Goal: Task Accomplishment & Management: Manage account settings

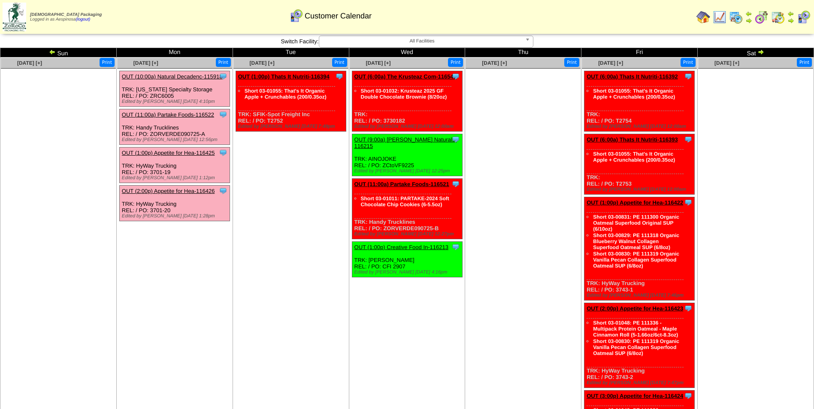
click at [54, 49] on img at bounding box center [52, 51] width 7 height 7
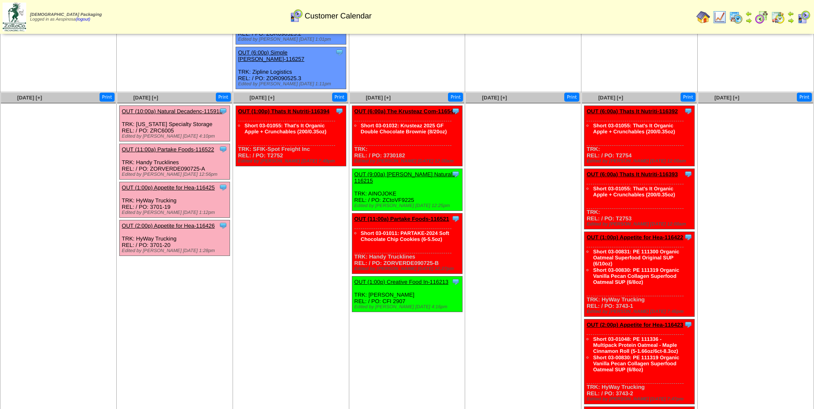
scroll to position [300, 0]
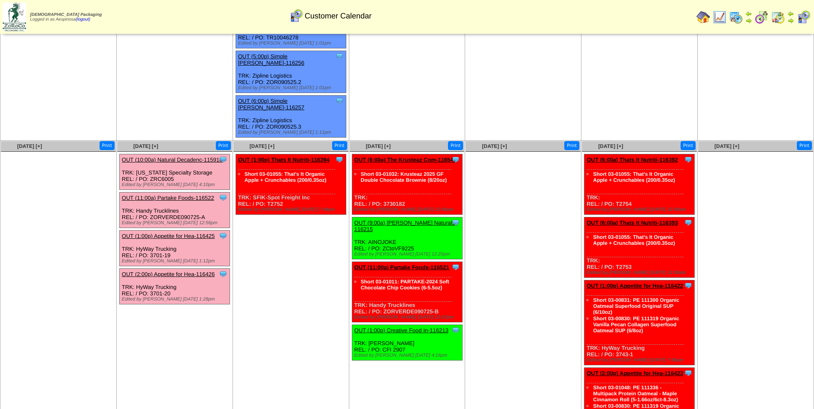
click at [527, 249] on ul at bounding box center [523, 216] width 115 height 129
click at [421, 264] on link "OUT (11:00a) Partake Foods-116521" at bounding box center [401, 267] width 95 height 6
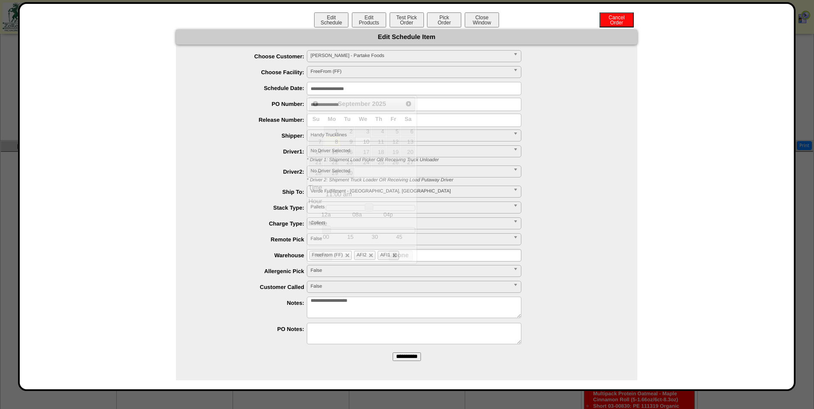
click at [360, 93] on input "**********" at bounding box center [414, 88] width 215 height 13
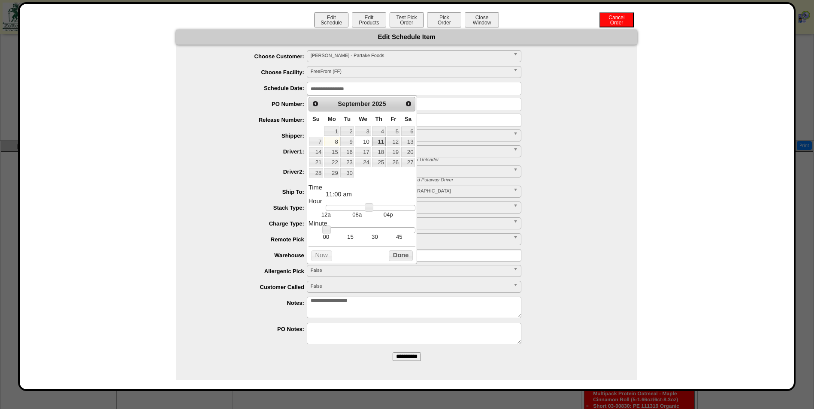
click at [376, 143] on link "11" at bounding box center [379, 141] width 14 height 9
type input "**********"
click at [400, 257] on button "Done" at bounding box center [401, 256] width 24 height 11
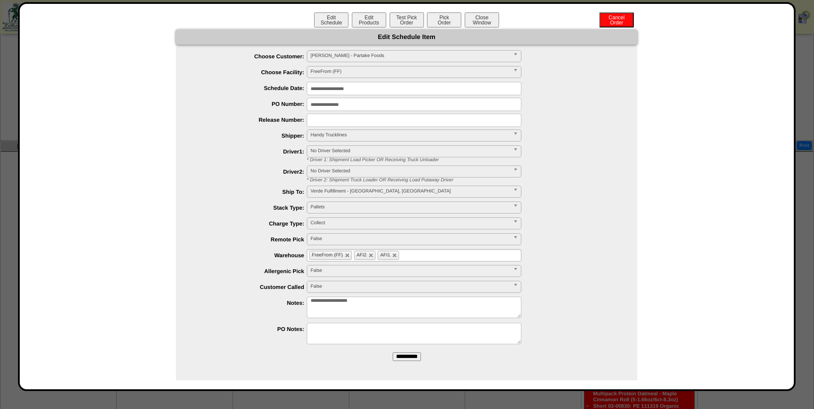
click at [401, 364] on form "**********" at bounding box center [406, 199] width 461 height 338
click at [403, 359] on input "**********" at bounding box center [407, 357] width 28 height 9
click at [487, 19] on button "Close Window" at bounding box center [482, 19] width 34 height 15
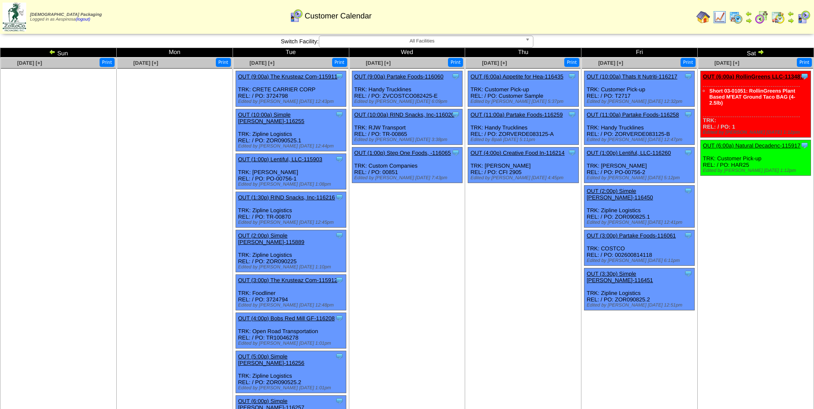
click at [753, 265] on td "Sep 06 [+] Print Clone Item OUT (6:00a) RollinGreens LLC-113487 RollinGreens LL…" at bounding box center [756, 250] width 116 height 384
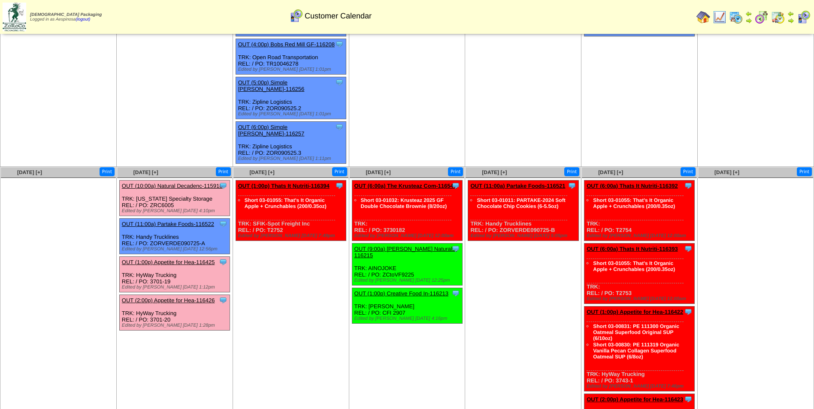
drag, startPoint x: 211, startPoint y: 218, endPoint x: 203, endPoint y: 218, distance: 7.8
click at [203, 219] on div "Clone Item OUT (11:00a) Partake Foods-116522 Partake Foods ScheduleID: 116522 2…" at bounding box center [174, 237] width 110 height 36
drag, startPoint x: 206, startPoint y: 217, endPoint x: 149, endPoint y: 218, distance: 57.1
click at [149, 219] on div "Clone Item OUT (11:00a) Partake Foods-116522 Partake Foods ScheduleID: 116522 2…" at bounding box center [174, 237] width 110 height 36
click at [162, 219] on div "Clone Item OUT (11:00a) Partake Foods-116522 Partake Foods ScheduleID: 116522 2…" at bounding box center [174, 237] width 110 height 36
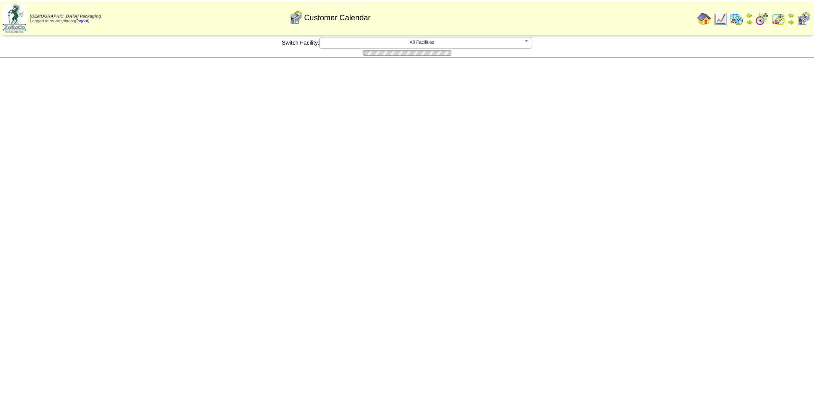
scroll to position [274, 0]
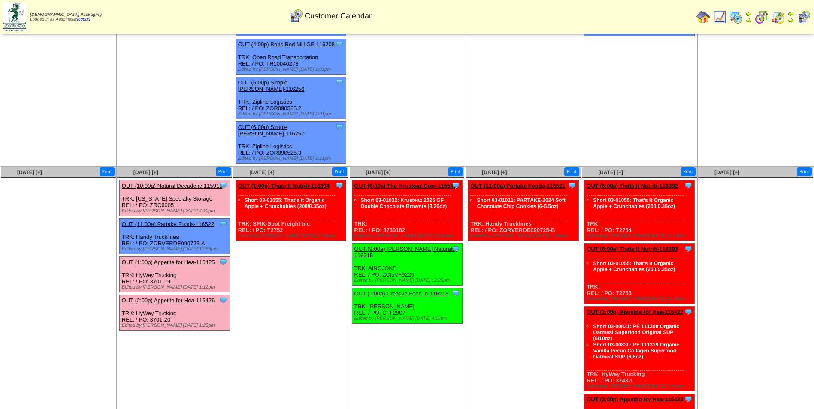
drag, startPoint x: 209, startPoint y: 215, endPoint x: 150, endPoint y: 218, distance: 58.5
click at [150, 219] on div "Clone Item OUT (11:00a) Partake Foods-116522 Partake Foods ScheduleID: 116522 2…" at bounding box center [174, 237] width 110 height 36
copy div "ZORVERDE090725-A"
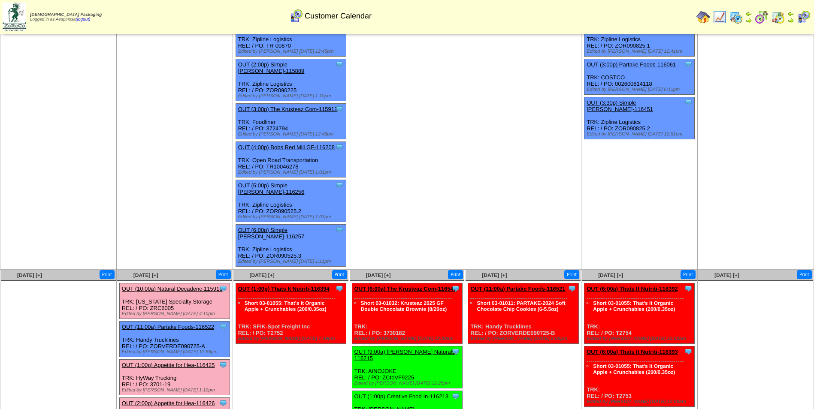
scroll to position [172, 0]
copy div "ZORVERDE090725-A"
click at [169, 285] on link "OUT (10:00a) Natural Decadenc-115918" at bounding box center [172, 288] width 101 height 6
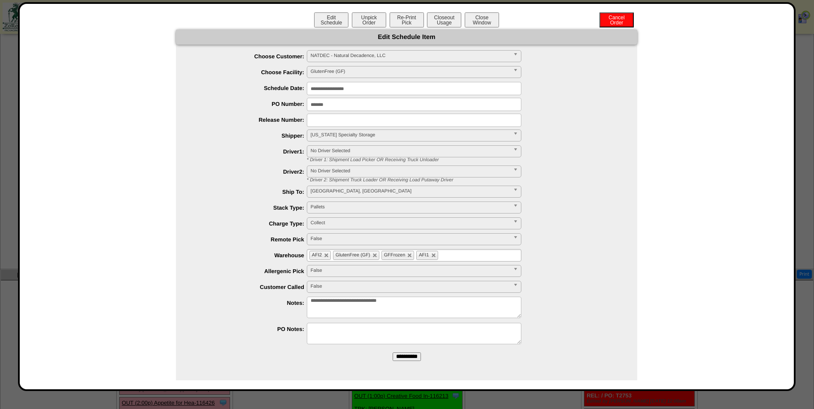
click at [334, 85] on input "**********" at bounding box center [414, 88] width 215 height 13
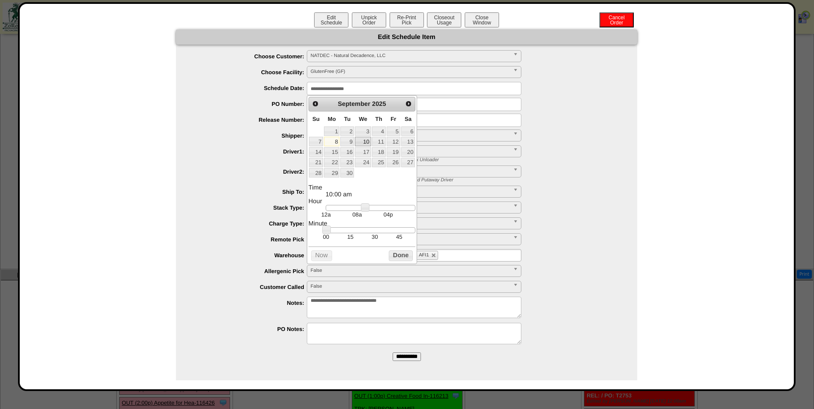
click at [364, 141] on link "10" at bounding box center [363, 141] width 16 height 9
type input "**********"
drag, startPoint x: 374, startPoint y: 209, endPoint x: 380, endPoint y: 210, distance: 6.5
click at [380, 210] on link at bounding box center [380, 207] width 9 height 9
click at [402, 258] on button "Done" at bounding box center [401, 256] width 24 height 11
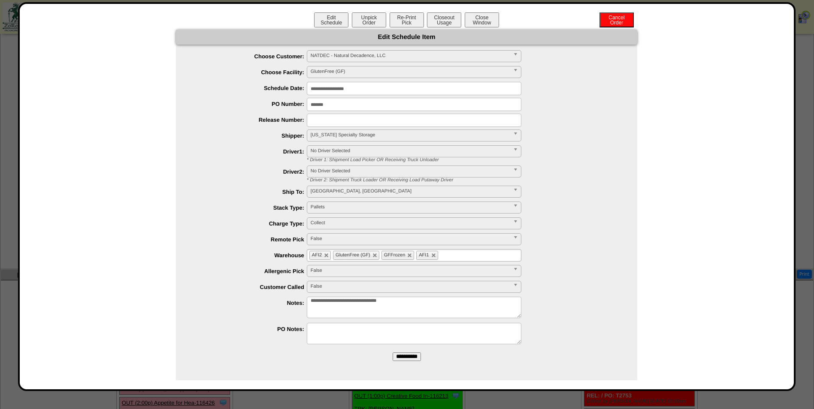
click at [414, 361] on input "**********" at bounding box center [407, 357] width 28 height 9
click at [480, 23] on button "Close Window" at bounding box center [482, 19] width 34 height 15
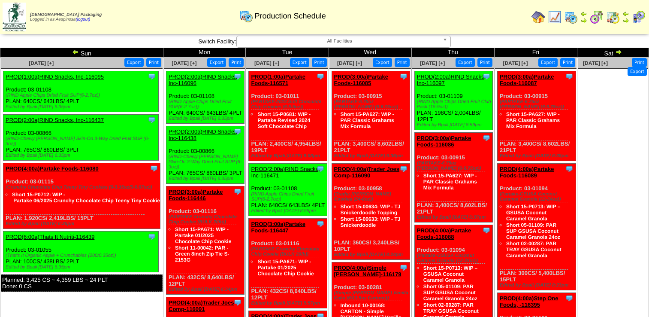
scroll to position [256, 0]
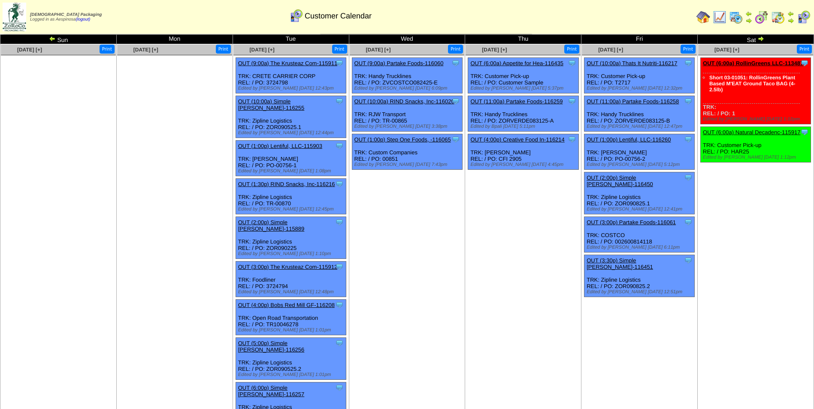
scroll to position [215, 0]
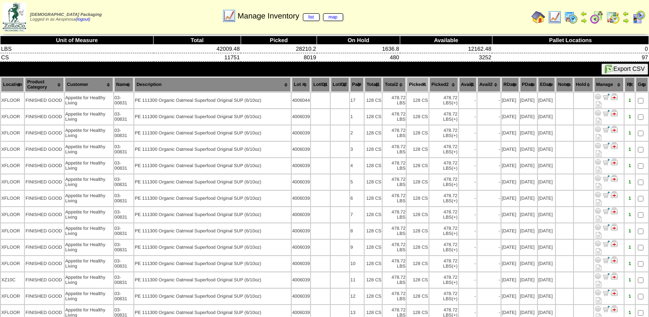
scroll to position [1287, 0]
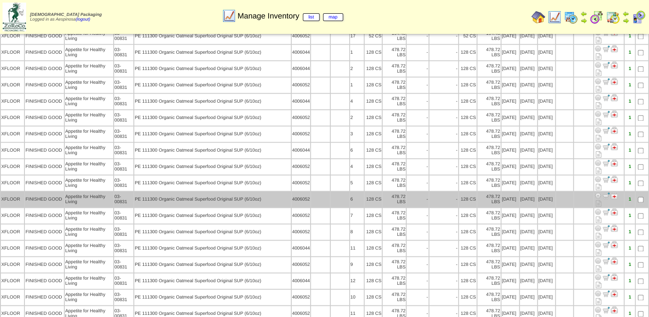
click at [217, 191] on td "PE 111300 Organic Oatmeal Superfood Original SUP (6/10oz)" at bounding box center [212, 198] width 157 height 15
